Goal: Task Accomplishment & Management: Complete application form

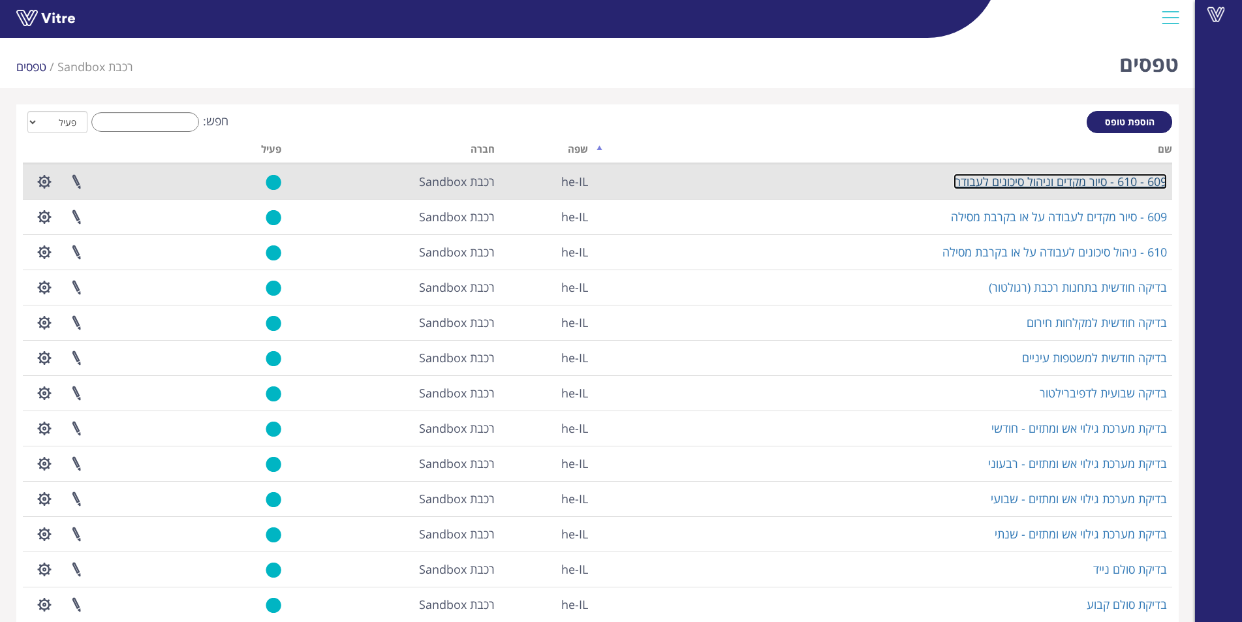
click at [1126, 183] on link "609 - 610 - סיור מקדים וניהול סיכונים לעבודה" at bounding box center [1060, 182] width 213 height 16
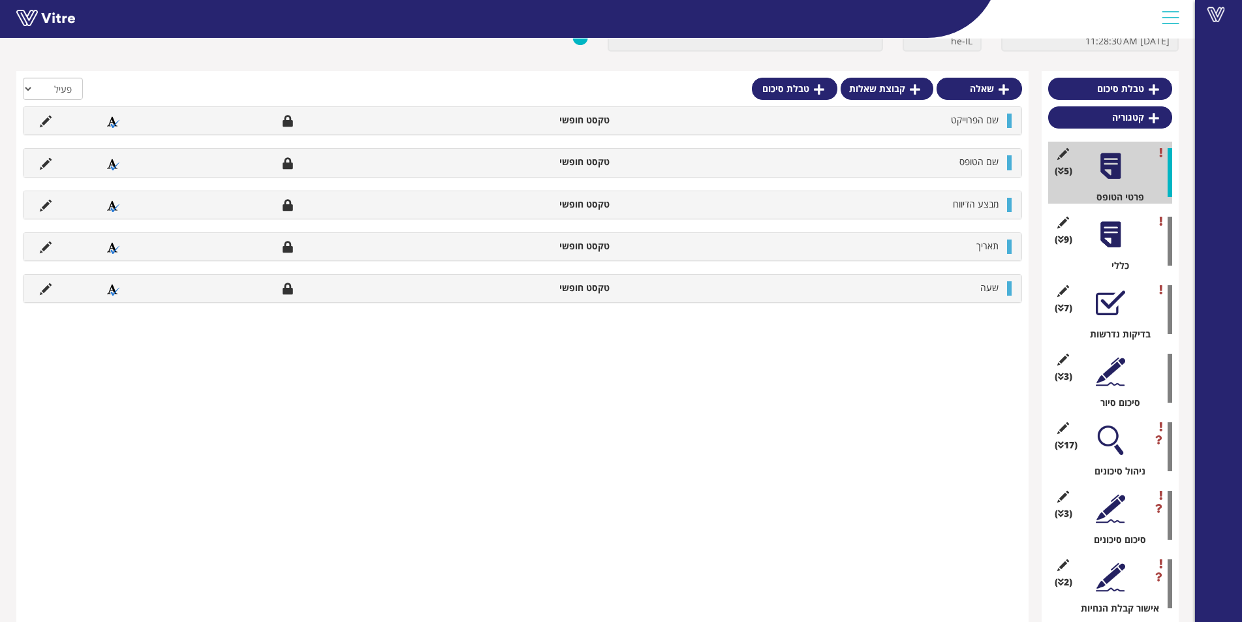
scroll to position [114, 0]
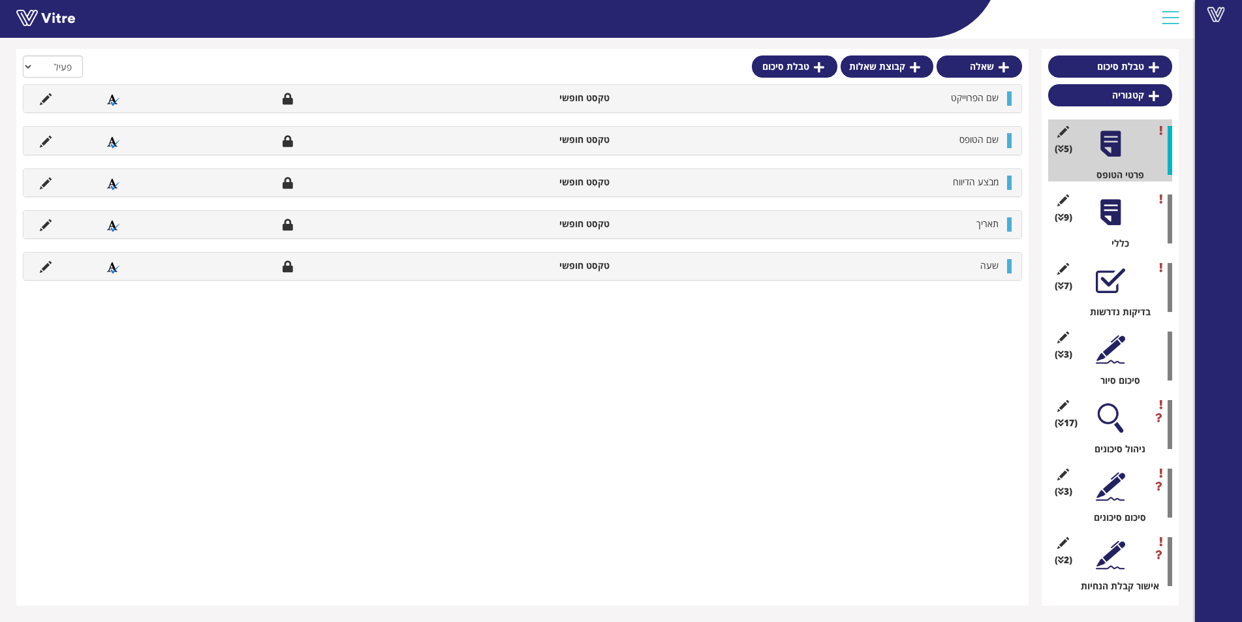
click at [1112, 273] on div at bounding box center [1110, 280] width 29 height 29
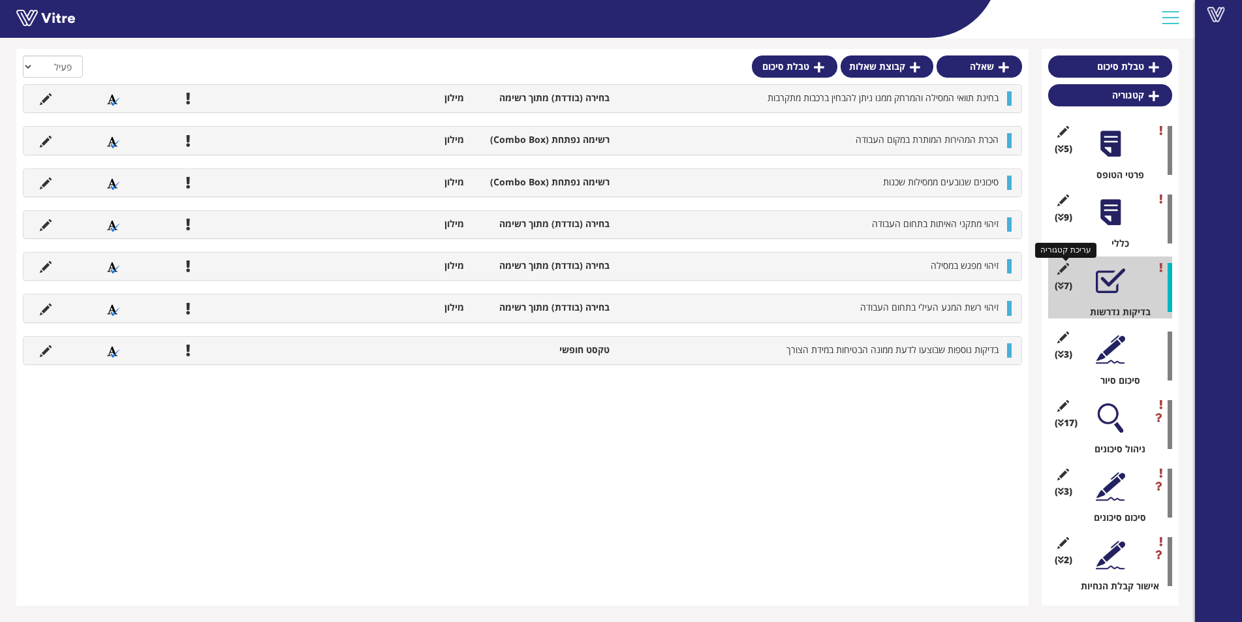
click at [1062, 268] on icon at bounding box center [1063, 269] width 16 height 12
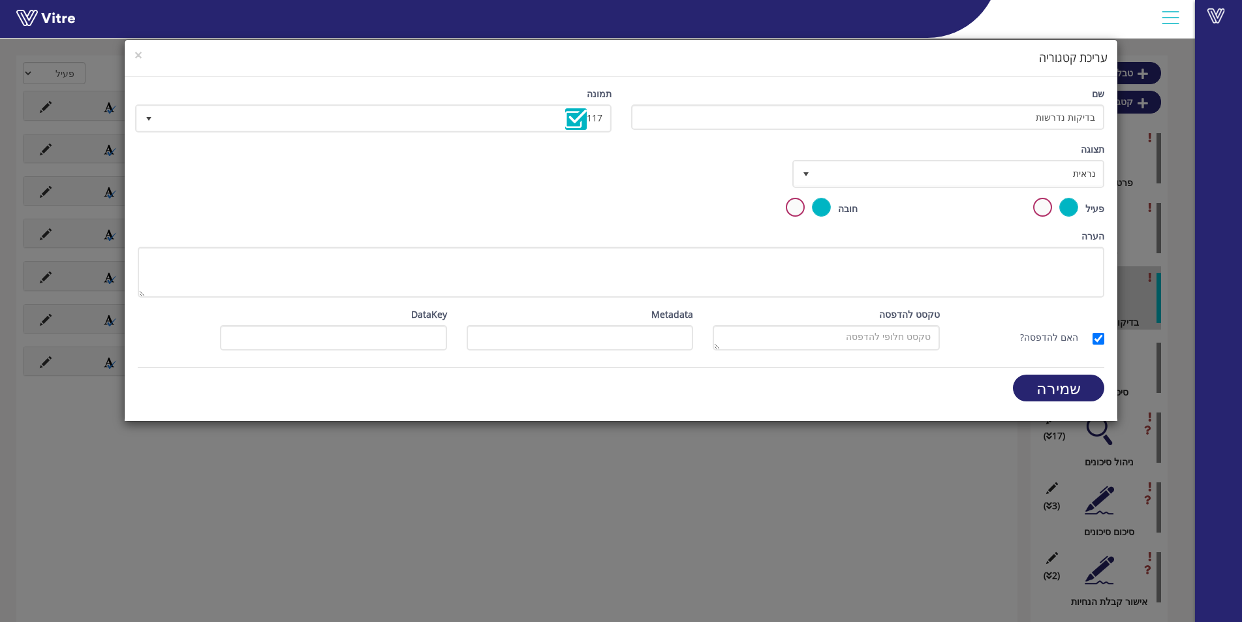
scroll to position [107, 0]
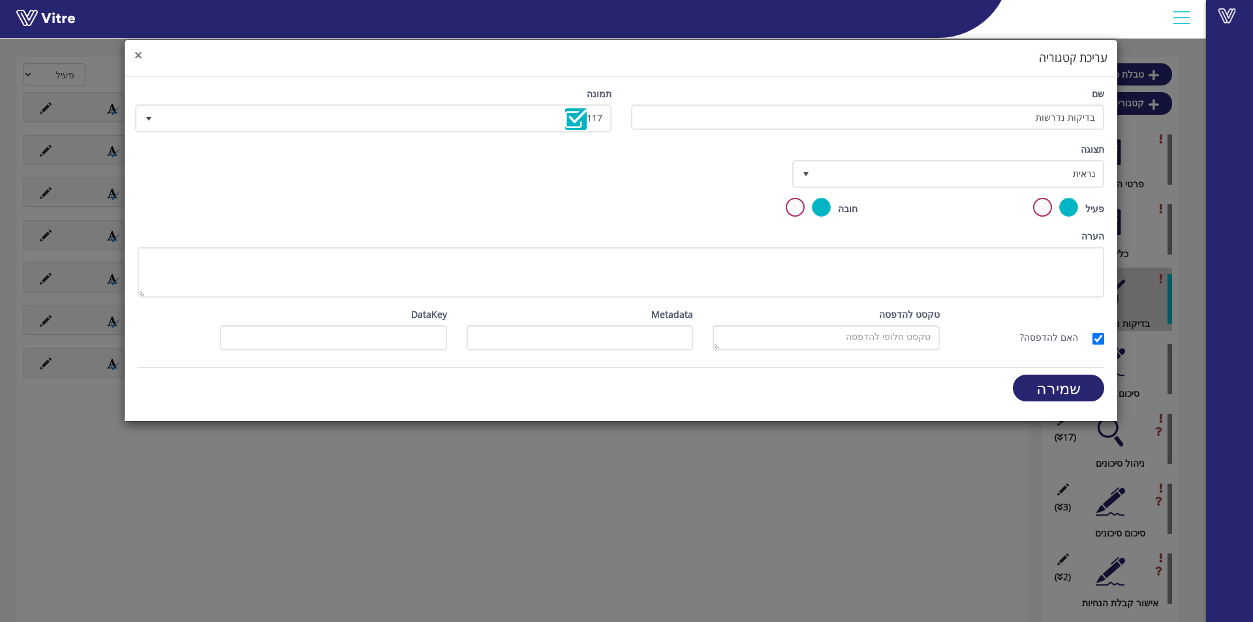
click at [139, 55] on span "×" at bounding box center [138, 55] width 8 height 18
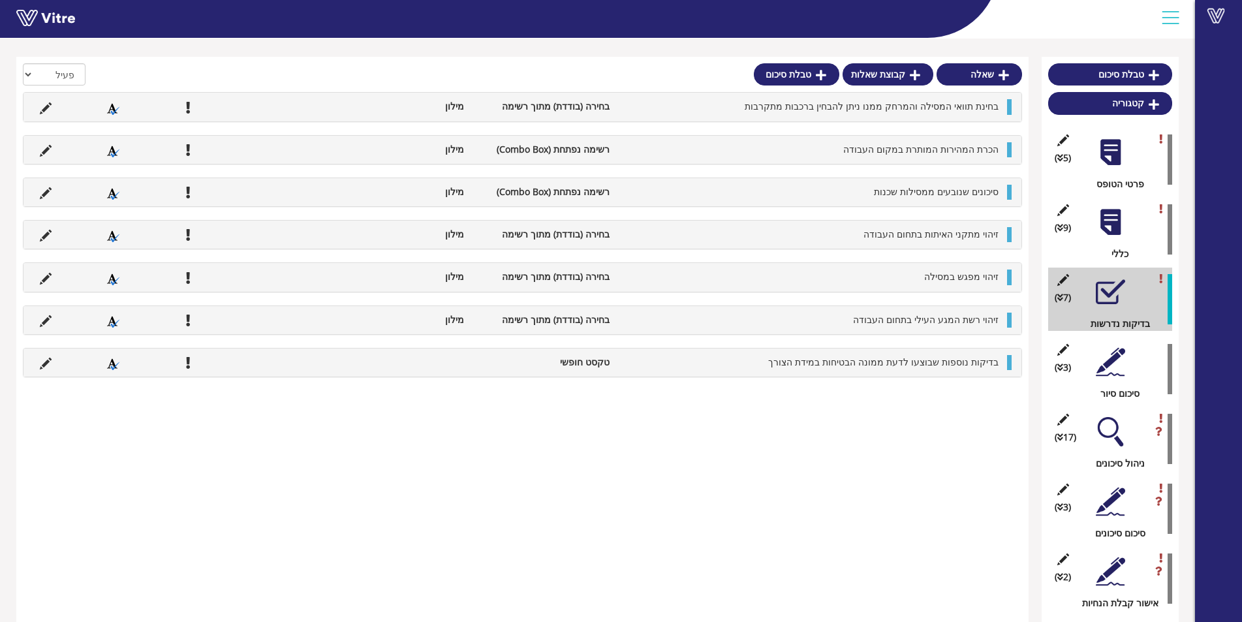
click at [1109, 364] on div at bounding box center [1110, 361] width 29 height 29
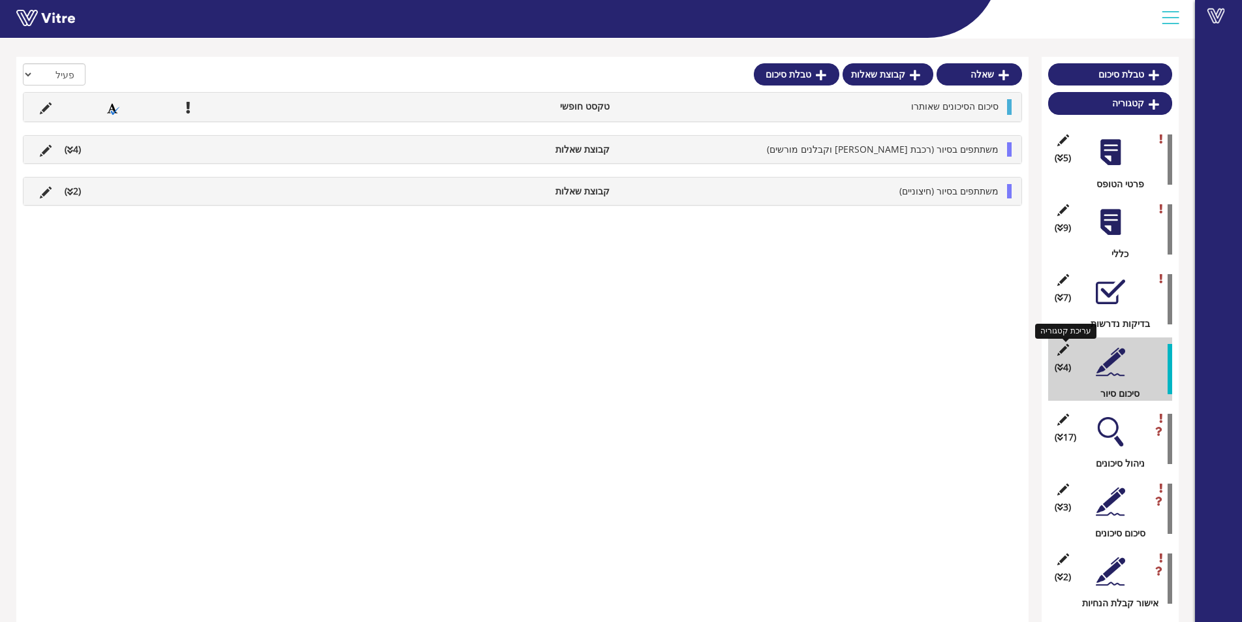
click at [1065, 347] on icon at bounding box center [1063, 350] width 16 height 12
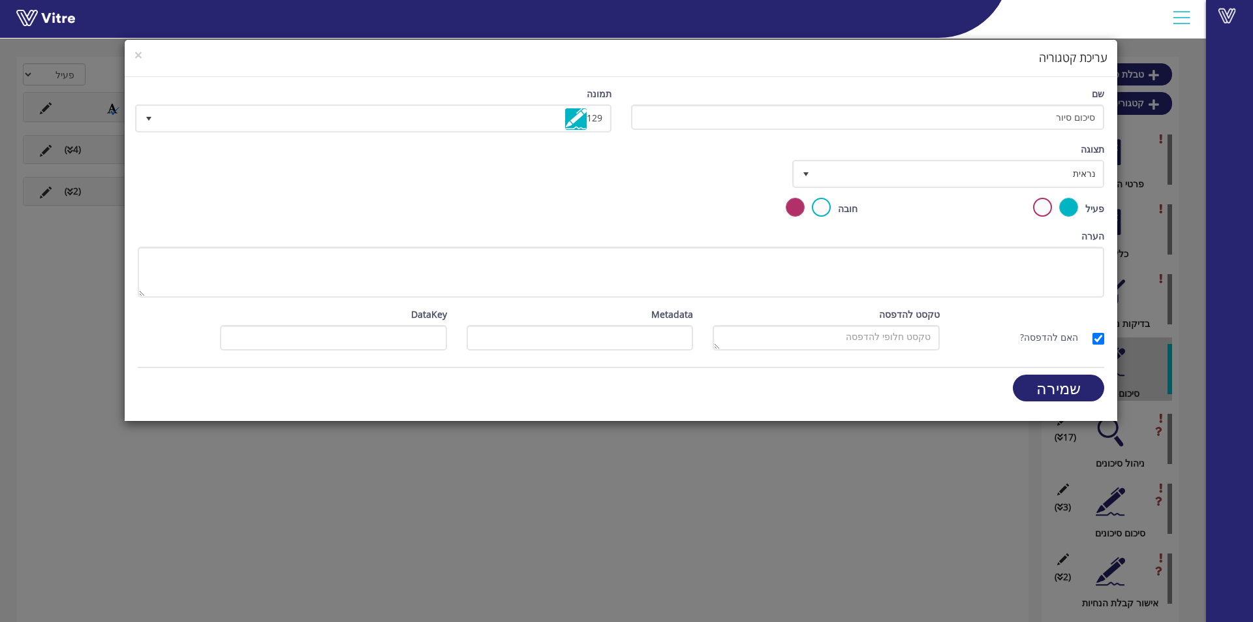
click at [134, 54] on div "× עריכת קטגוריה" at bounding box center [621, 58] width 992 height 37
click at [137, 54] on span "×" at bounding box center [138, 55] width 8 height 18
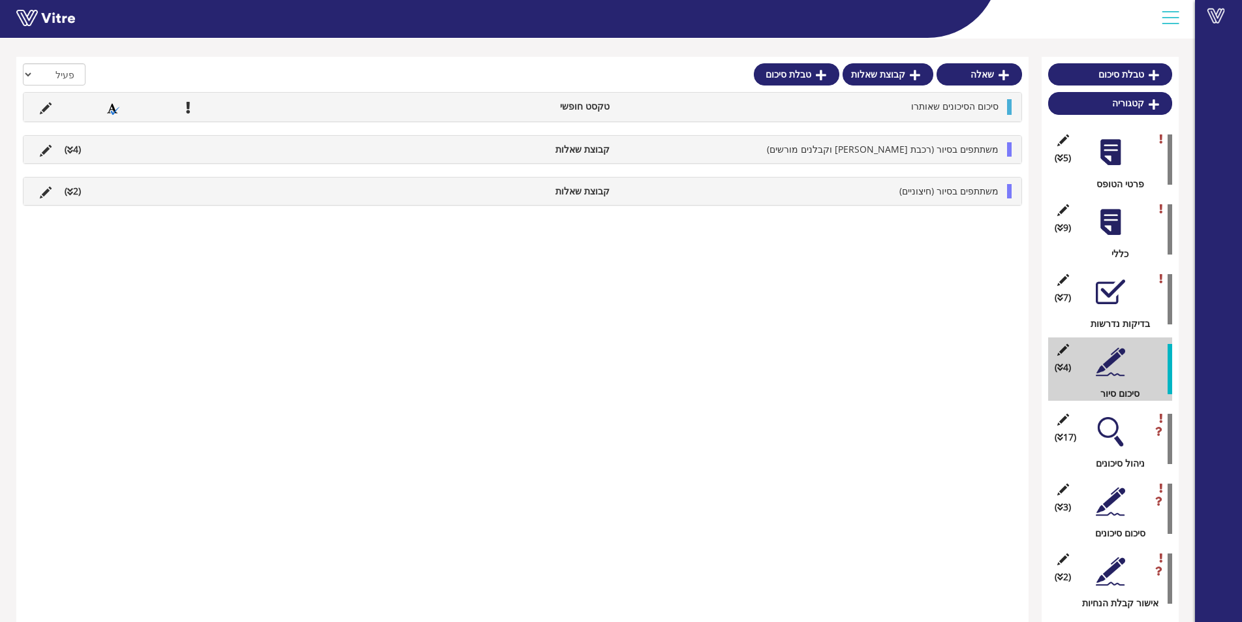
click at [1112, 221] on div at bounding box center [1110, 222] width 29 height 29
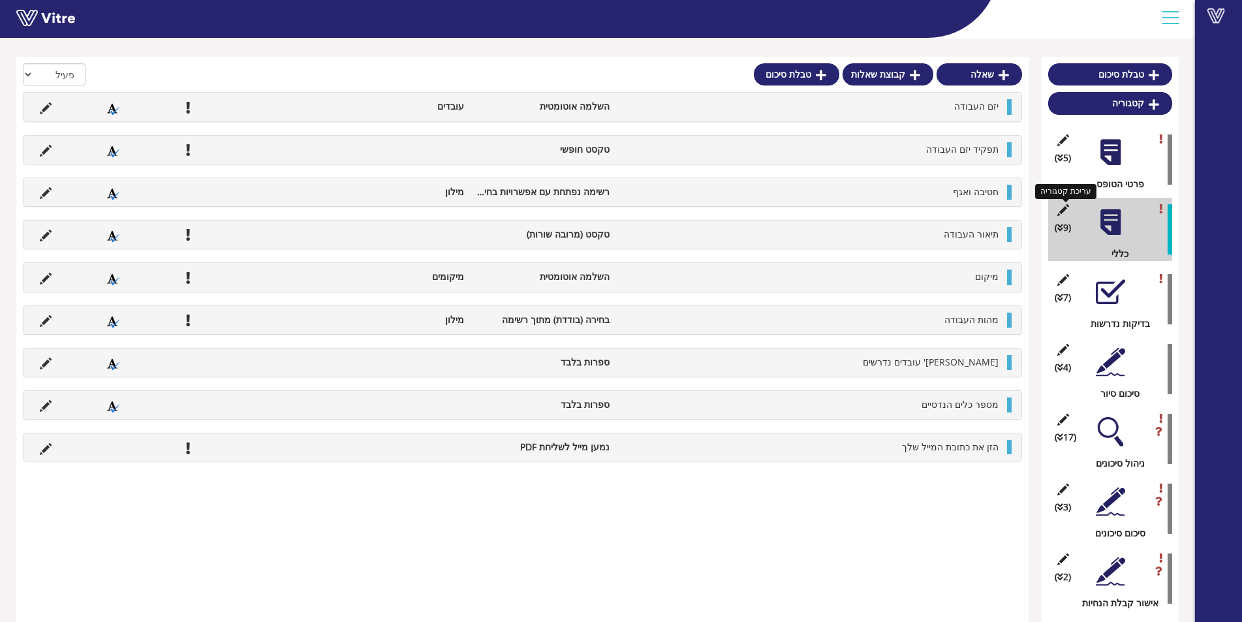
click at [1060, 210] on icon at bounding box center [1063, 210] width 16 height 12
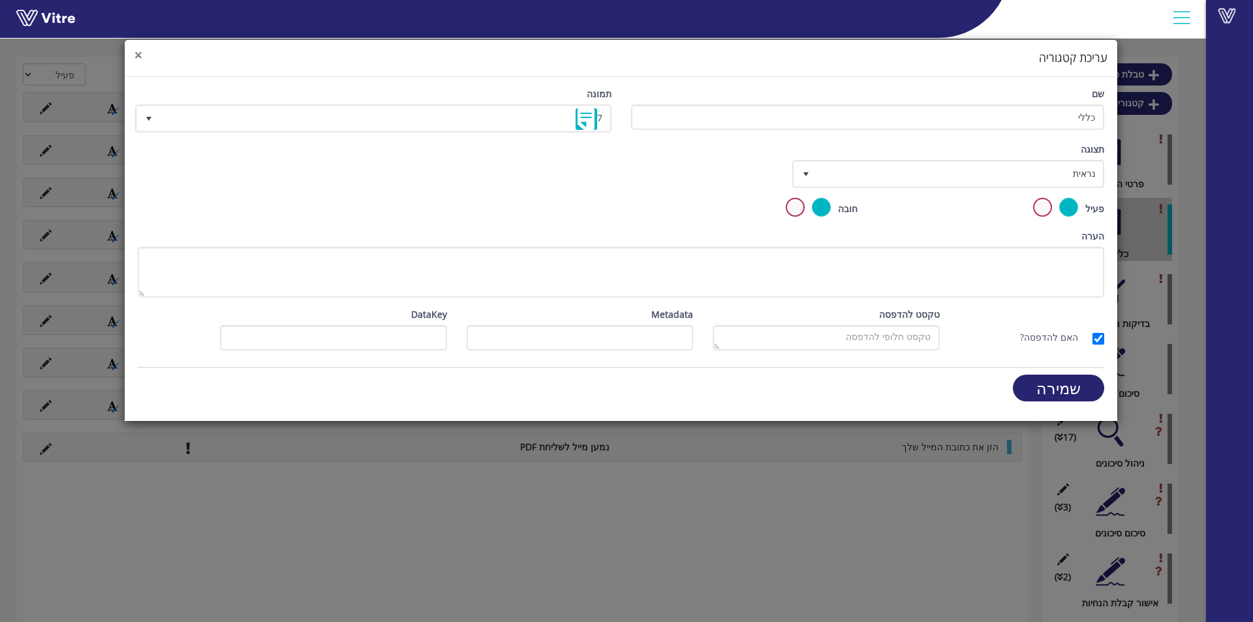
click at [140, 58] on span "×" at bounding box center [138, 55] width 8 height 18
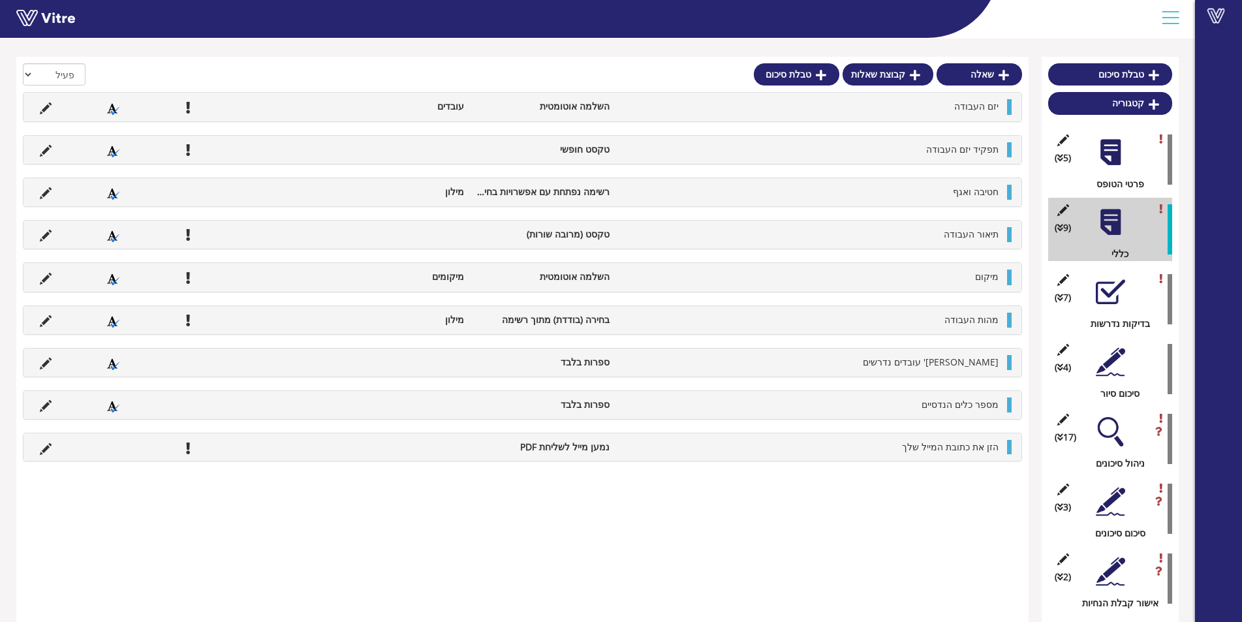
click at [1133, 421] on div "(17 ) ניהול סיכונים" at bounding box center [1110, 438] width 124 height 63
click at [1119, 428] on div at bounding box center [1110, 431] width 29 height 29
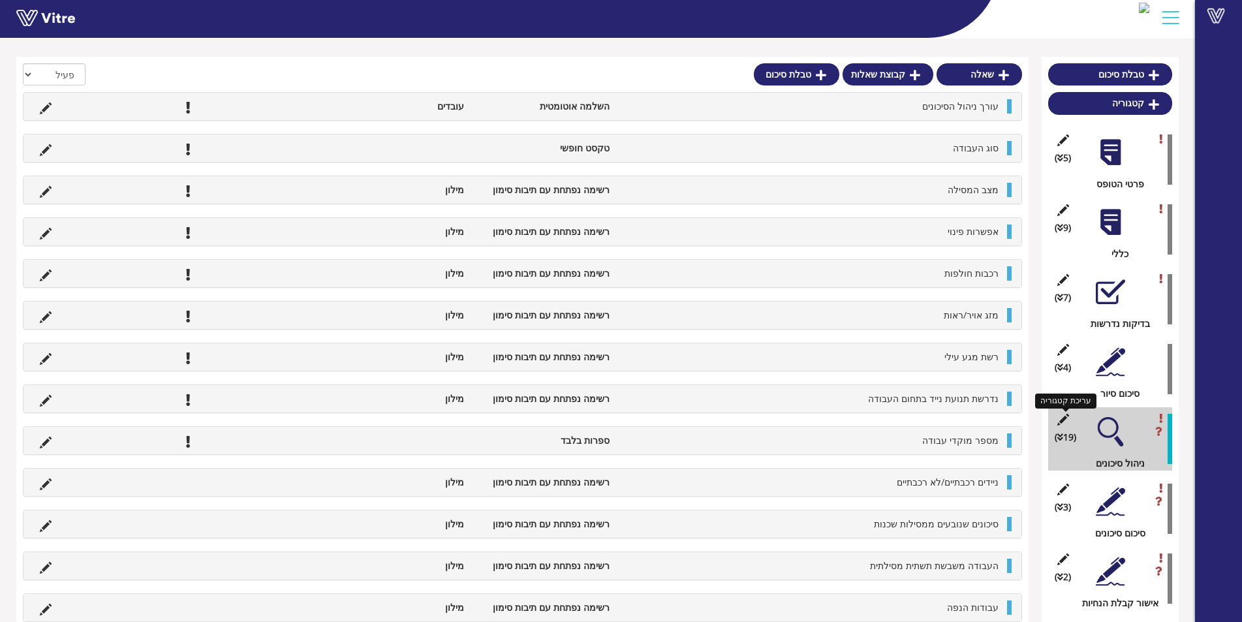
click at [1060, 418] on icon at bounding box center [1063, 420] width 16 height 12
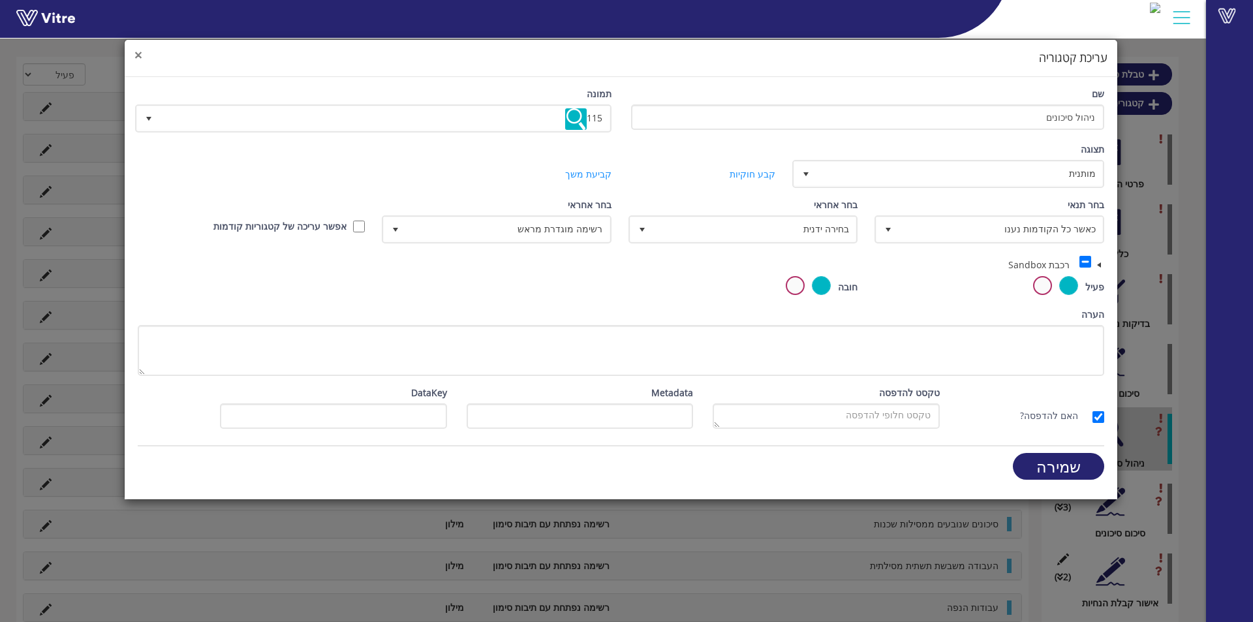
click at [140, 55] on span "×" at bounding box center [138, 55] width 8 height 18
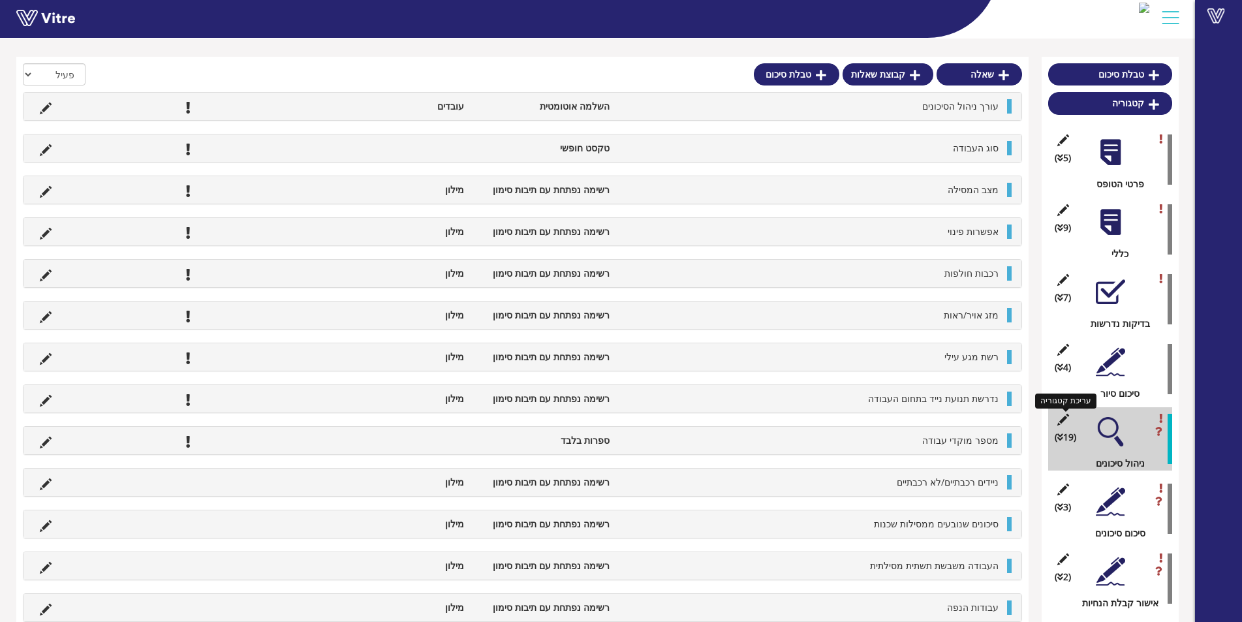
click at [1065, 419] on icon at bounding box center [1063, 420] width 16 height 12
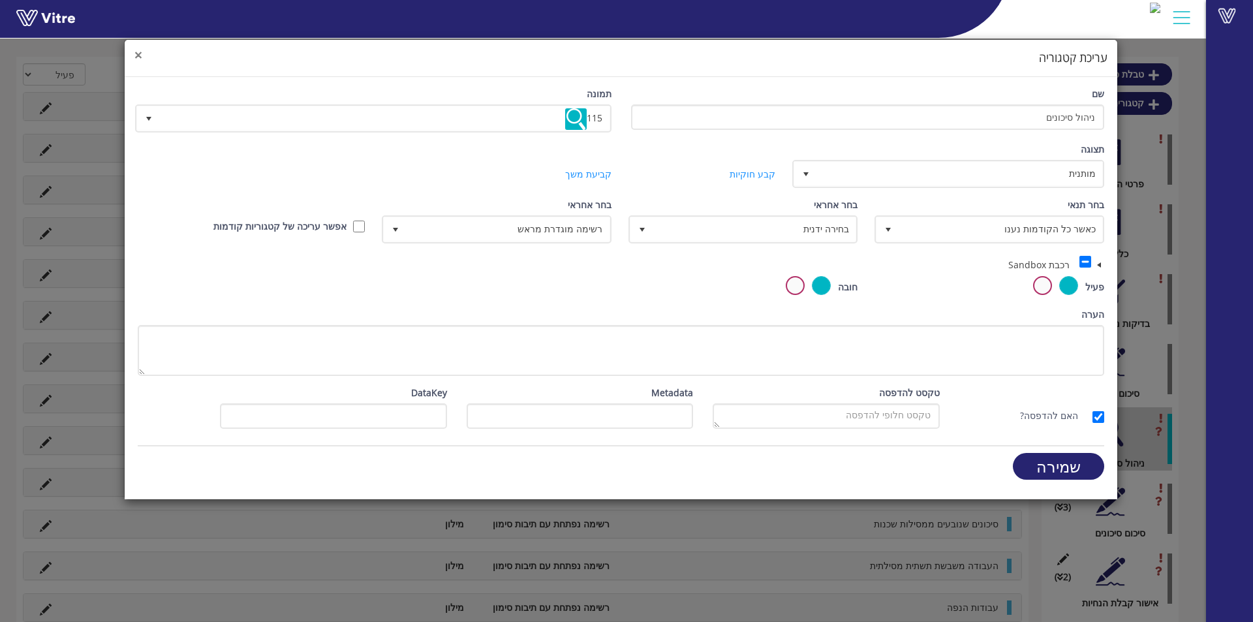
click at [135, 54] on span "×" at bounding box center [138, 55] width 8 height 18
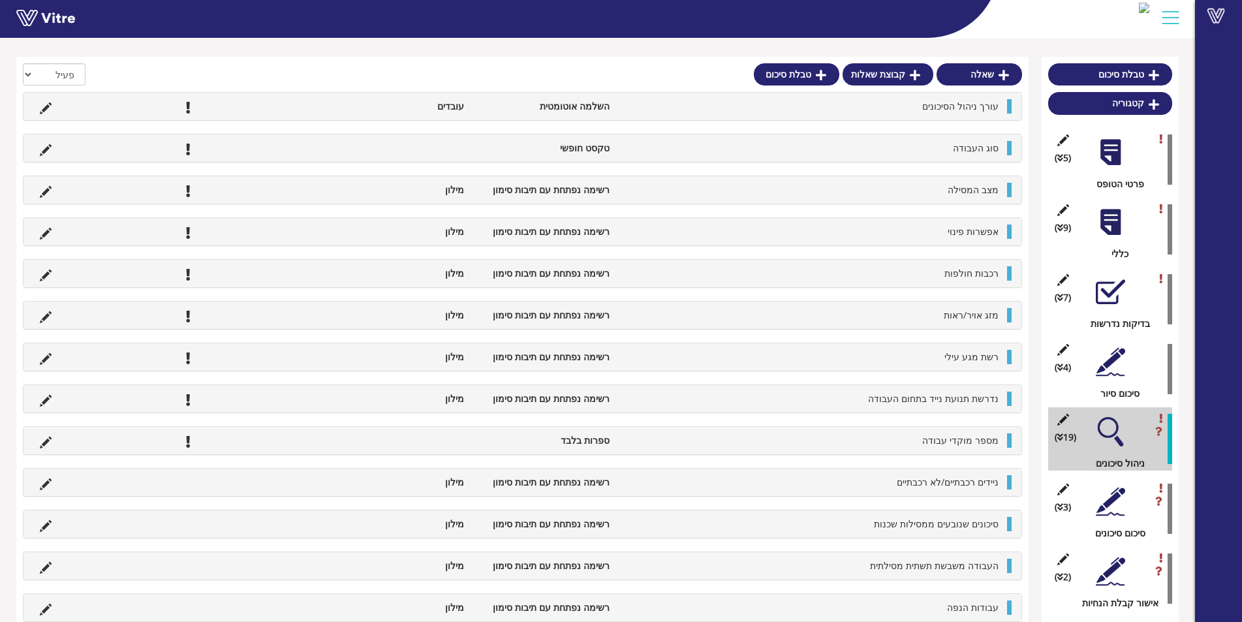
click at [1116, 498] on div at bounding box center [1110, 501] width 29 height 29
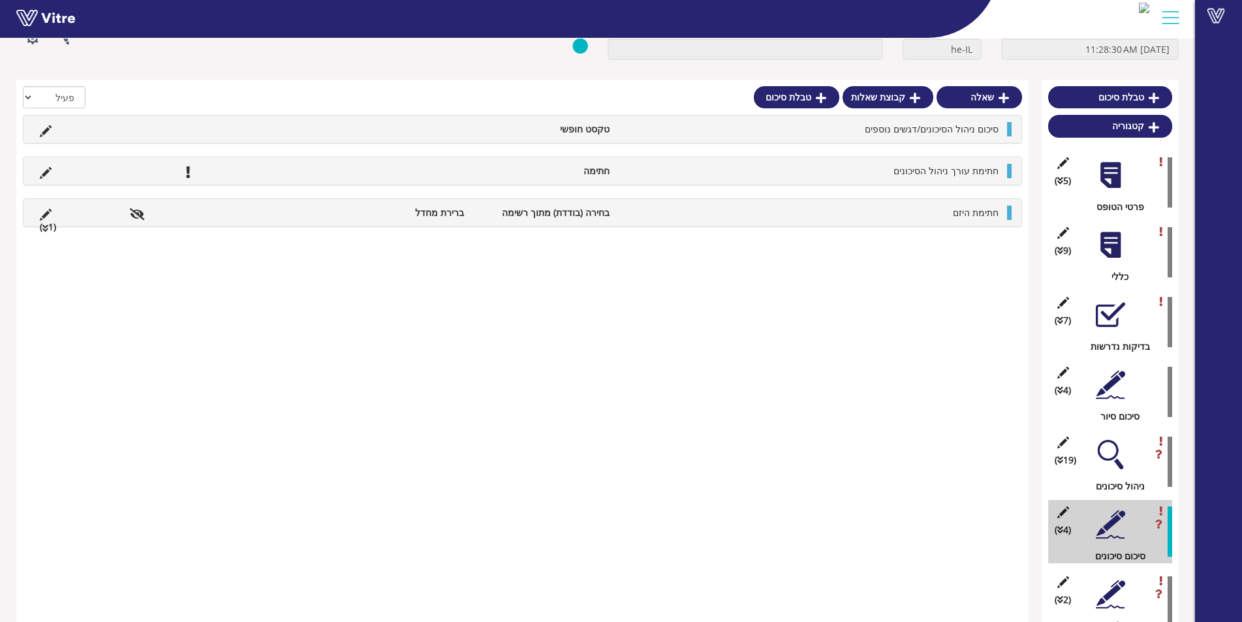
scroll to position [43, 0]
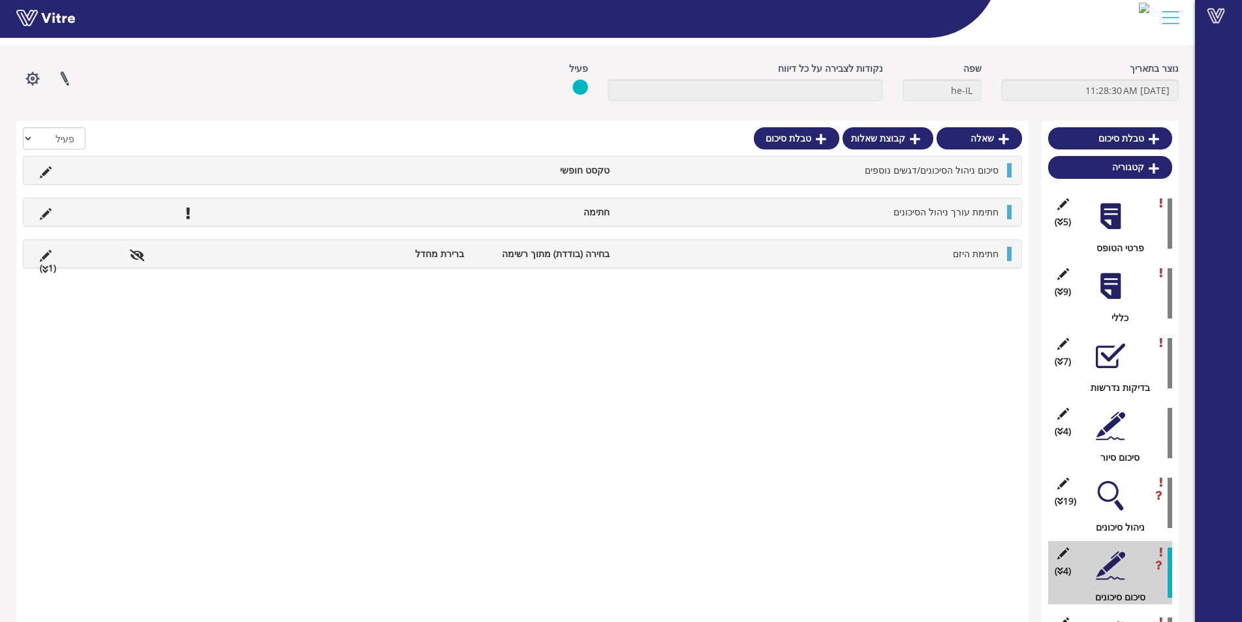
click at [1114, 490] on div at bounding box center [1110, 495] width 29 height 29
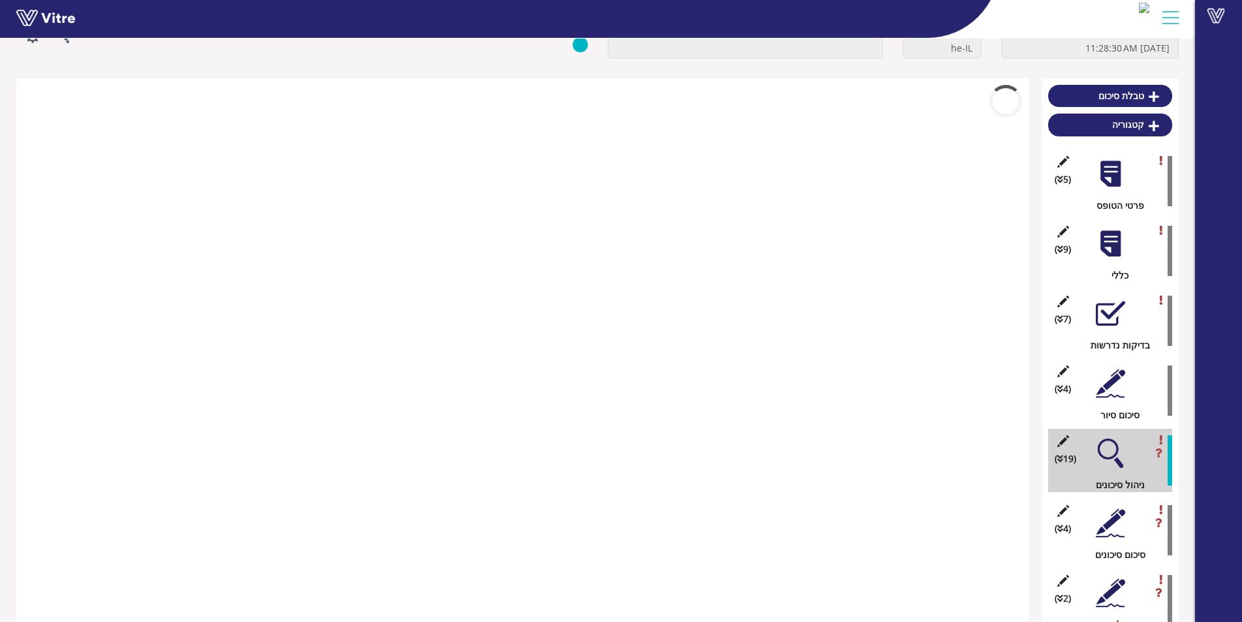
scroll to position [108, 0]
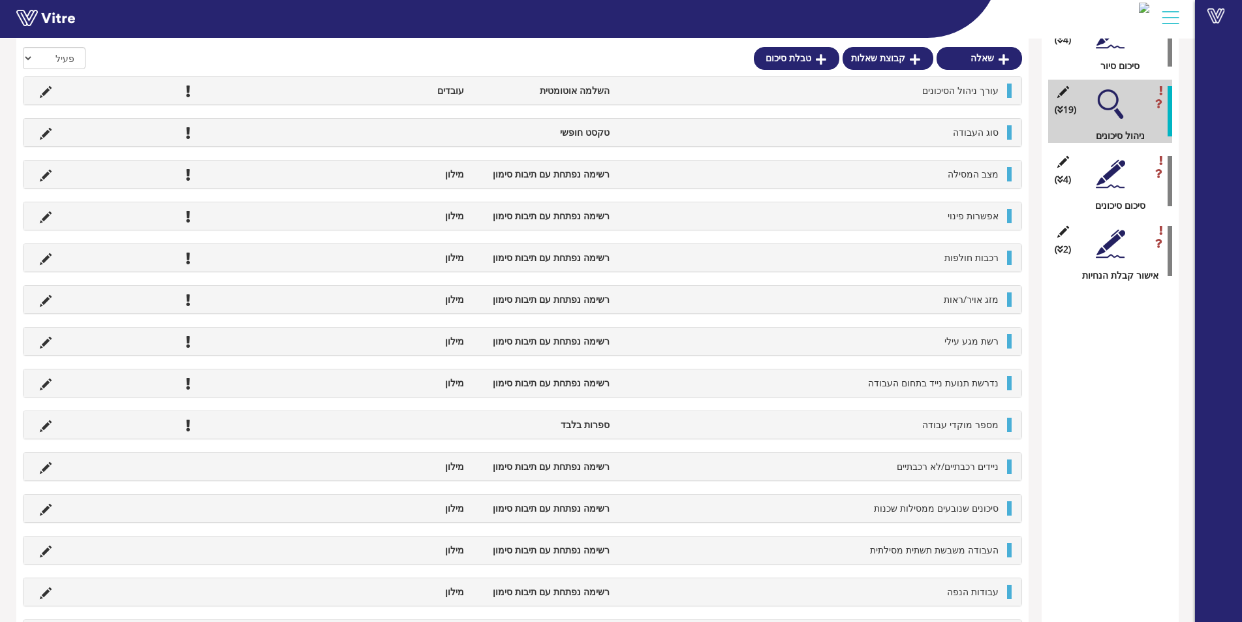
click at [1105, 174] on div at bounding box center [1110, 173] width 29 height 29
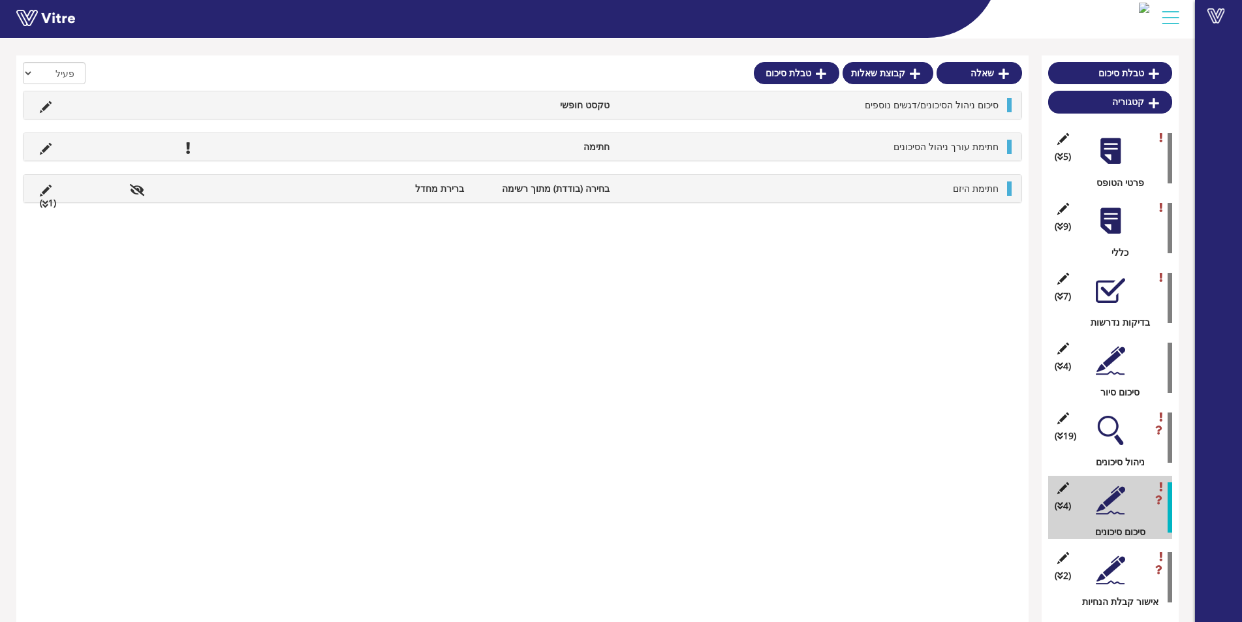
click at [1120, 566] on div at bounding box center [1110, 570] width 29 height 29
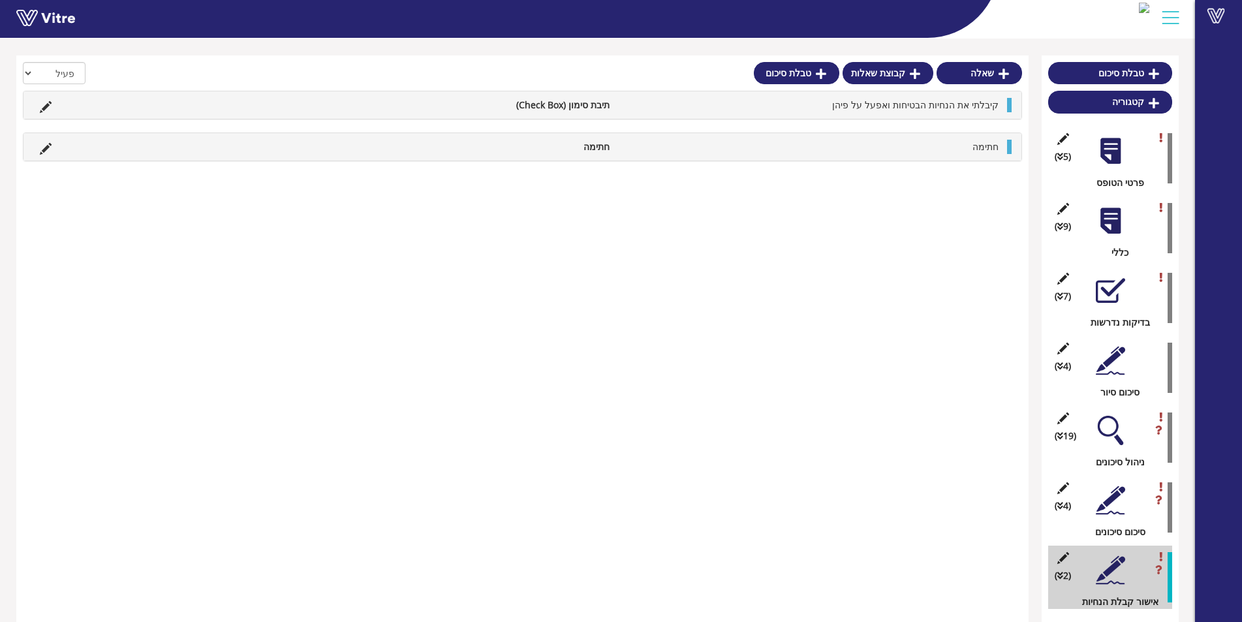
click at [1108, 213] on div at bounding box center [1110, 220] width 29 height 29
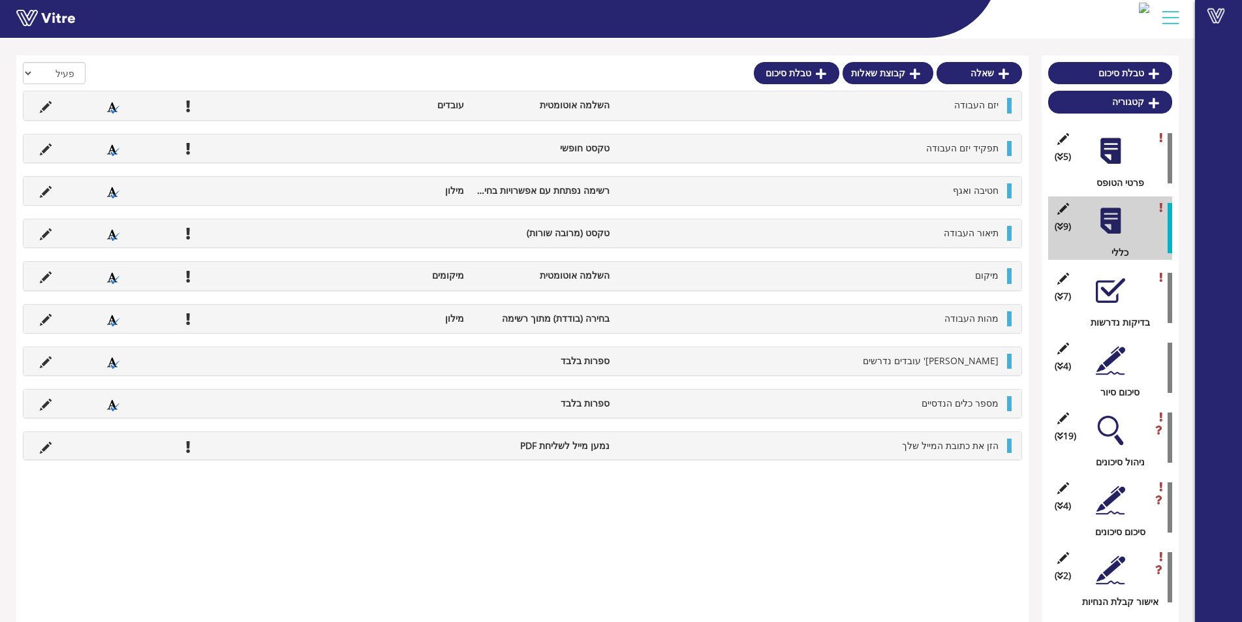
click at [1123, 566] on div at bounding box center [1110, 570] width 29 height 29
